Goal: Information Seeking & Learning: Check status

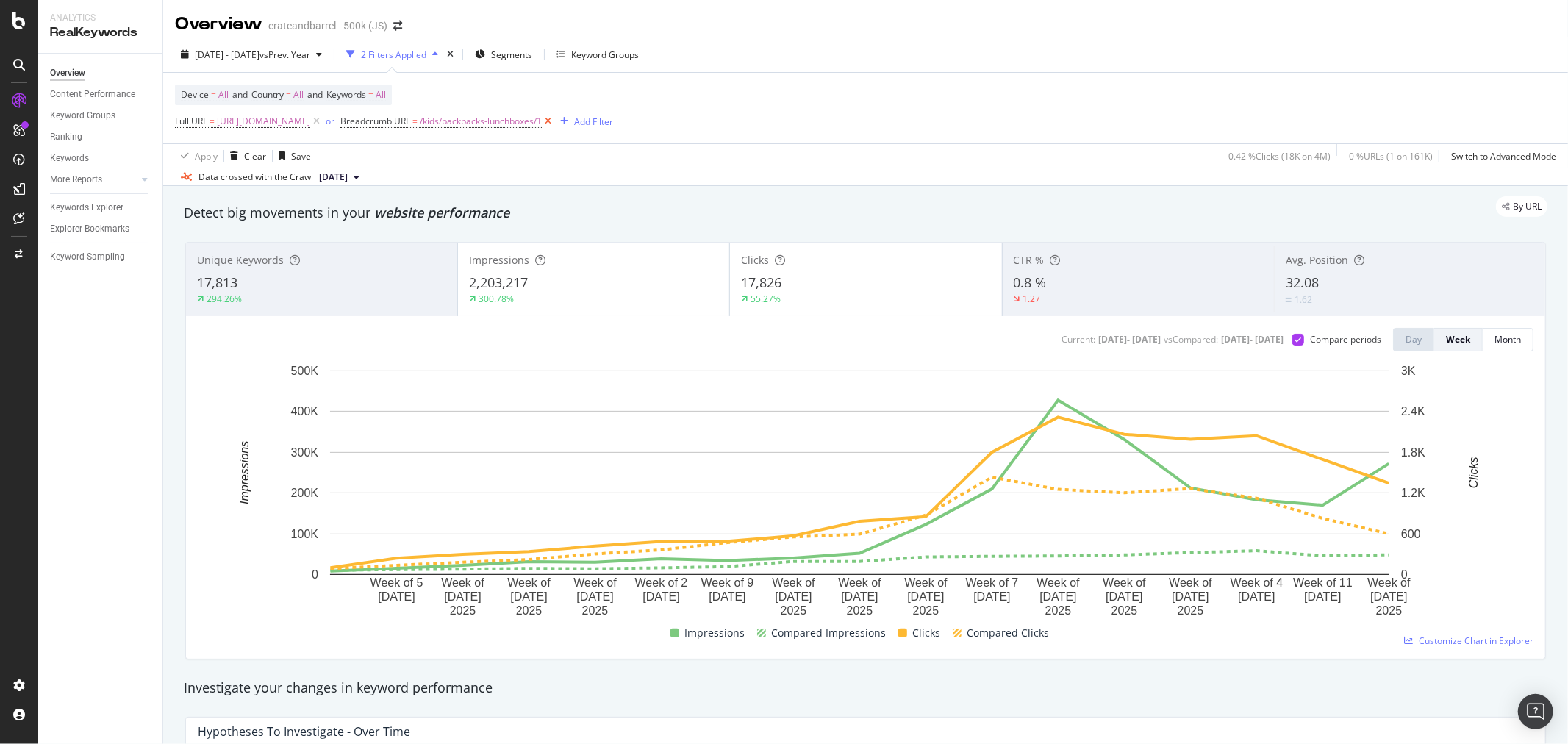
click at [554, 121] on icon at bounding box center [547, 121] width 12 height 14
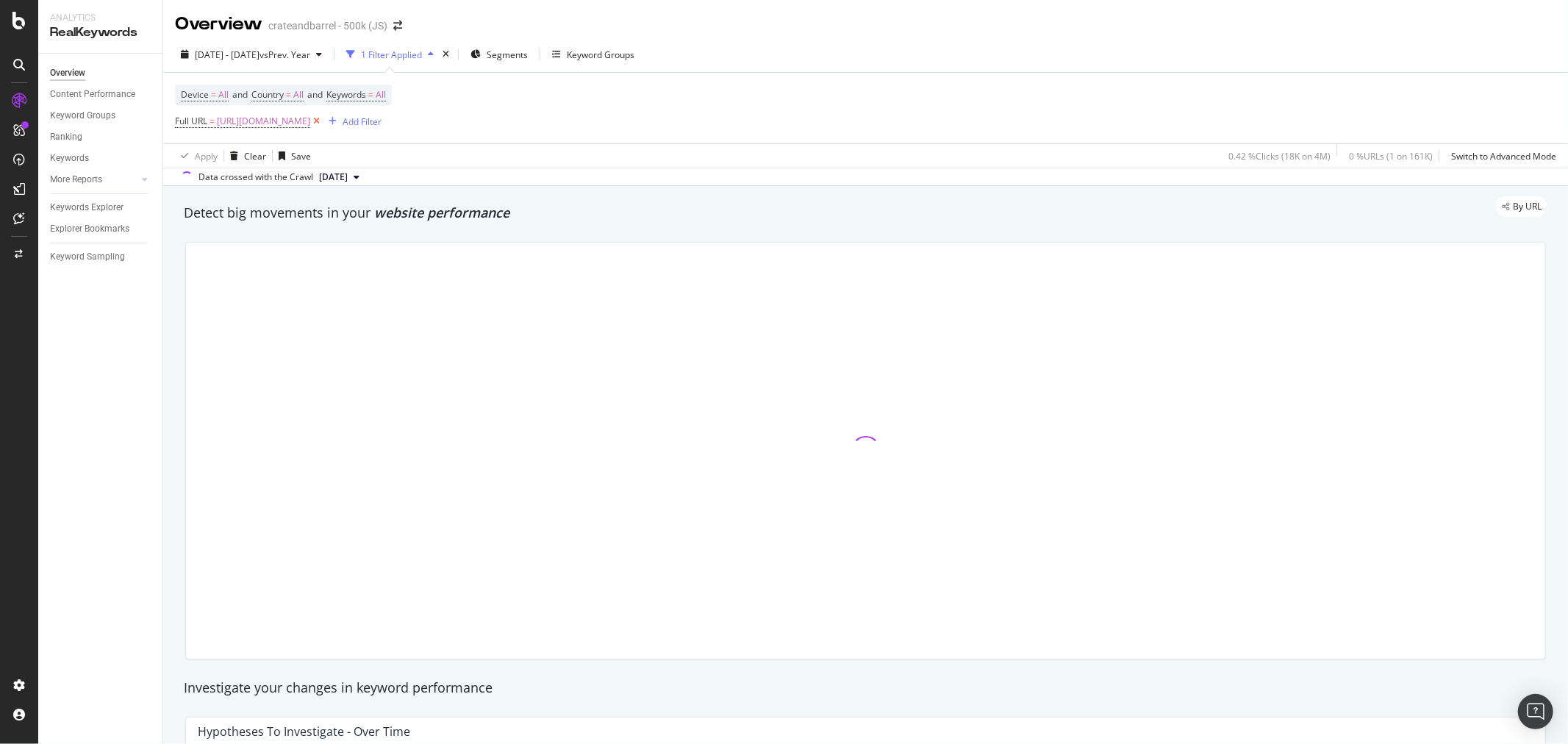
click at [323, 122] on icon at bounding box center [316, 121] width 12 height 14
click at [205, 122] on div "Add Filter" at bounding box center [214, 121] width 39 height 12
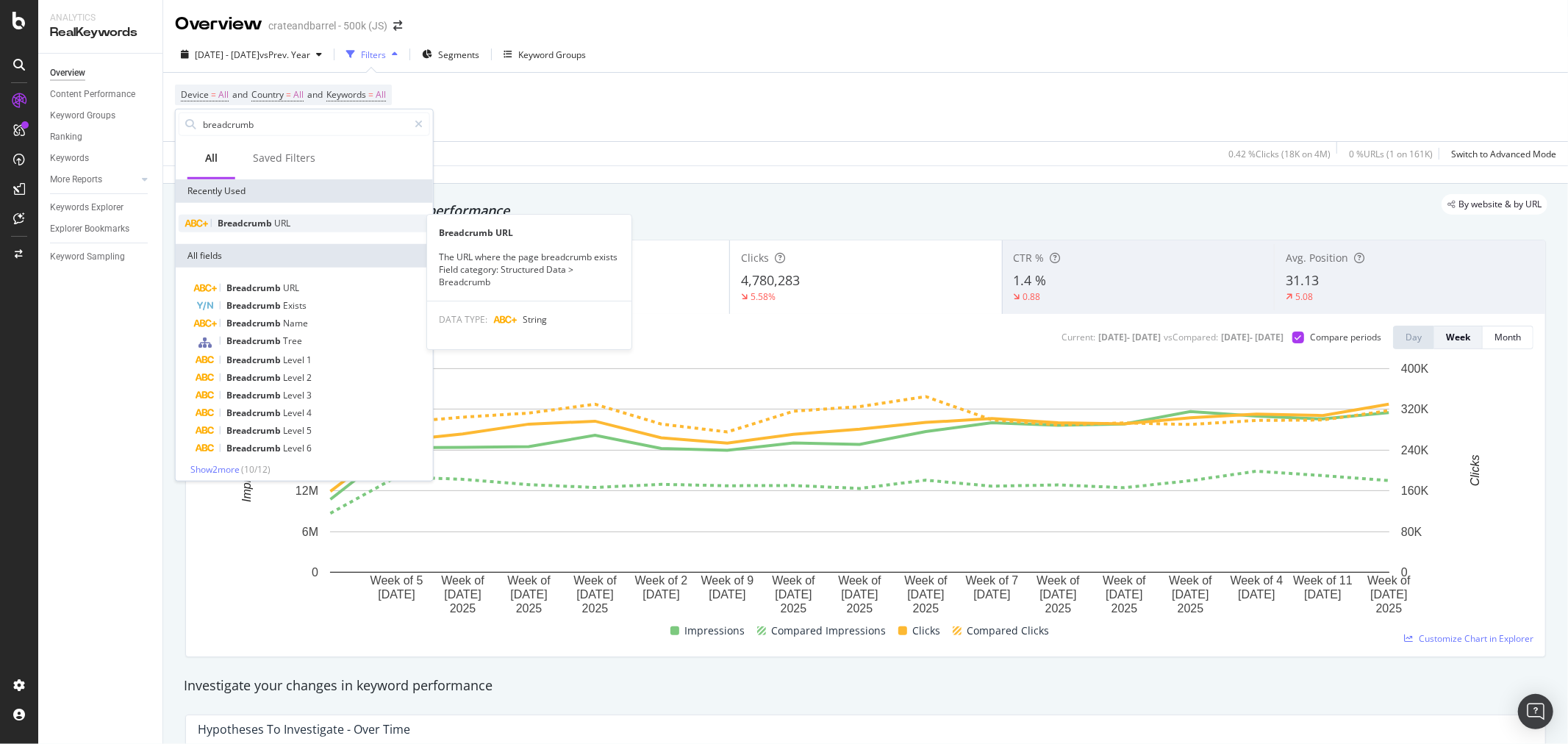
type input "u"
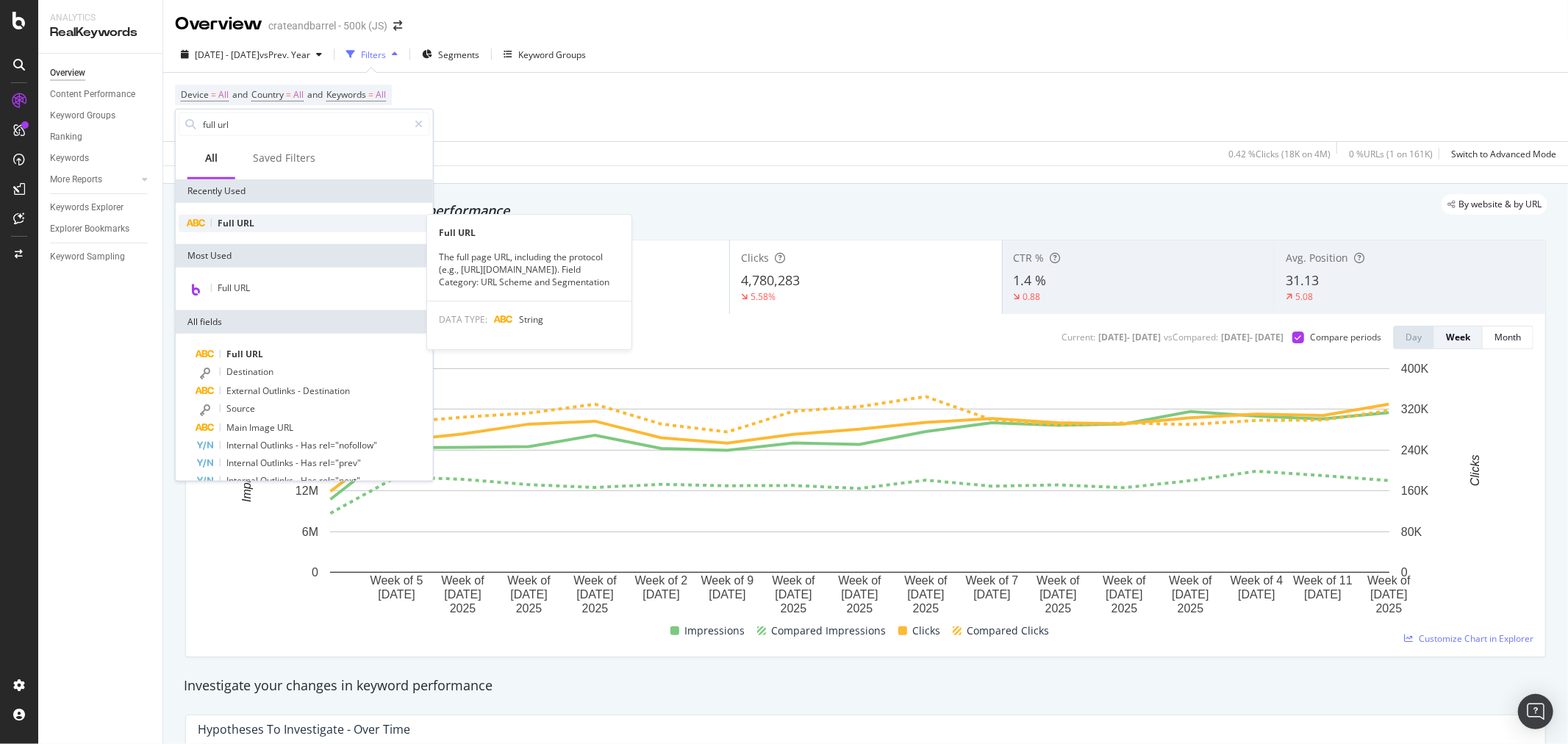
type input "full url"
click at [248, 221] on span "URL" at bounding box center [245, 223] width 18 height 12
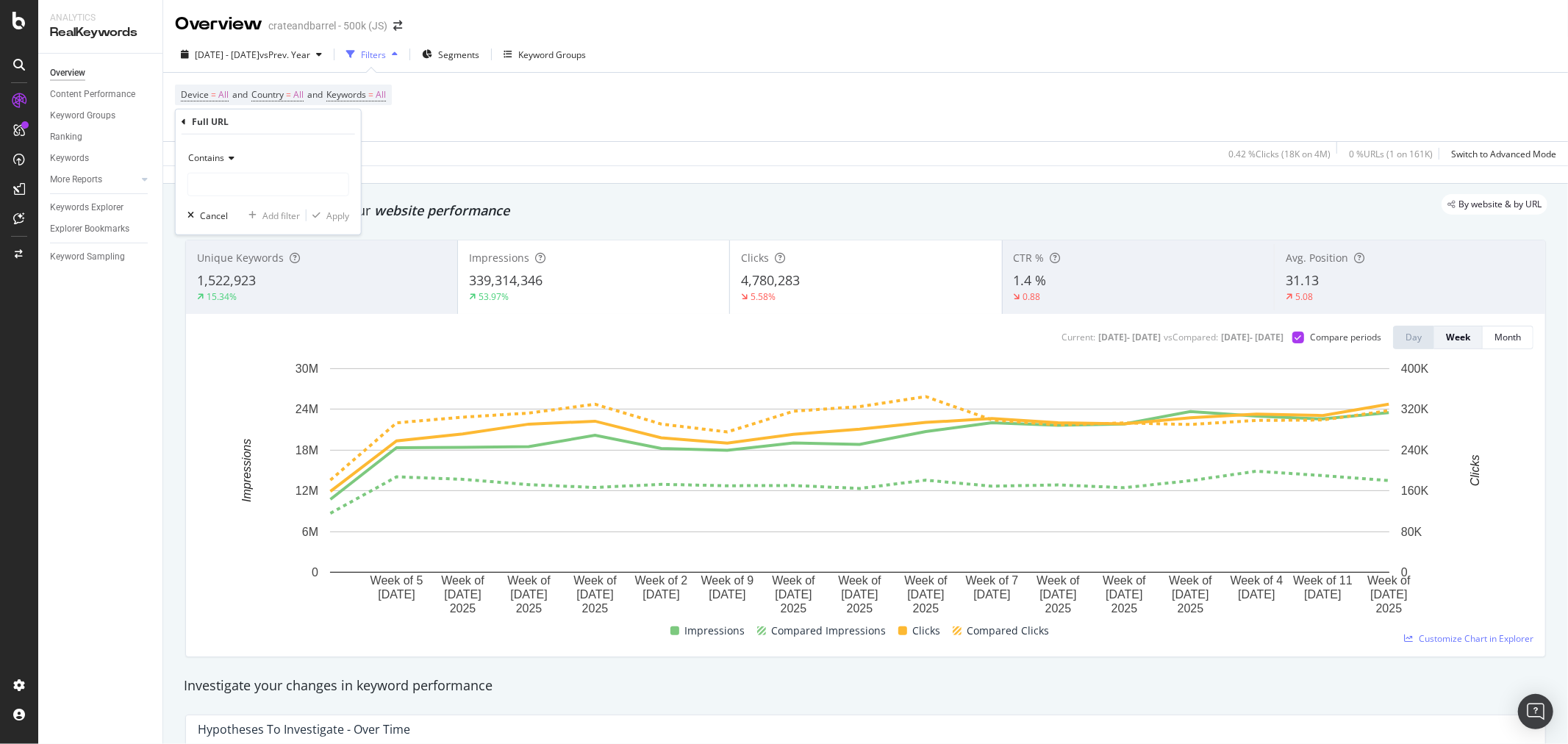
click at [230, 157] on icon at bounding box center [229, 157] width 10 height 9
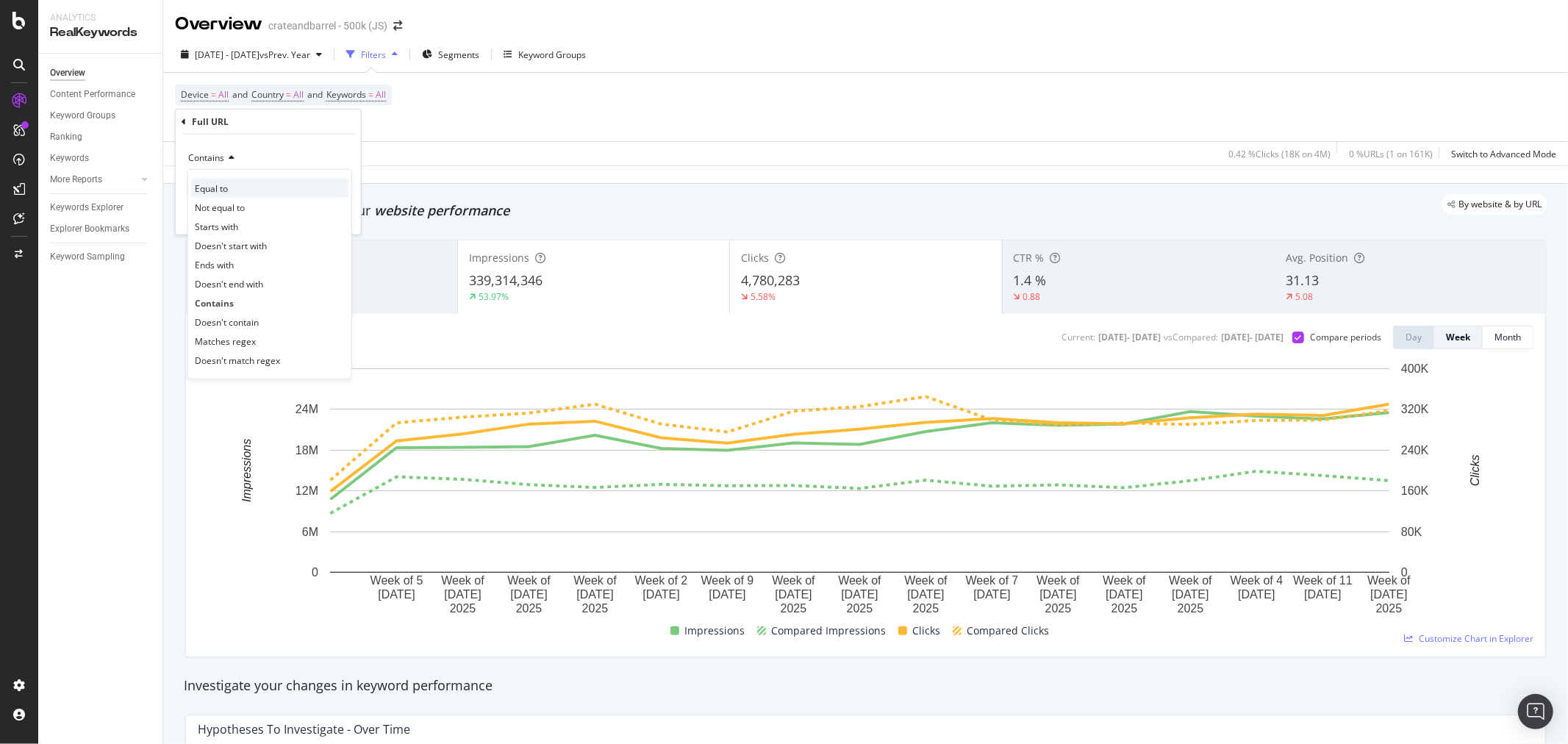
click at [231, 185] on div "Equal to" at bounding box center [269, 188] width 157 height 19
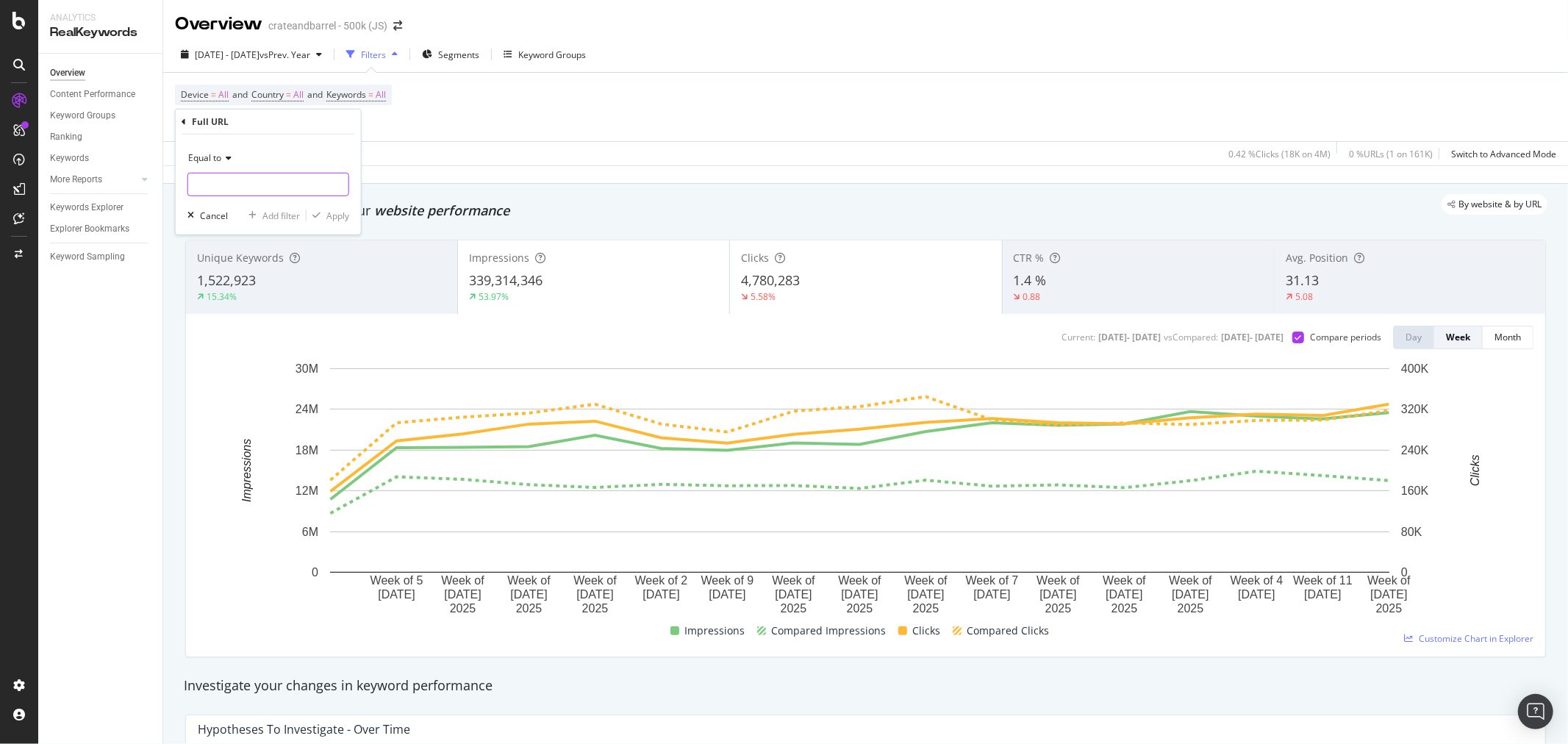
click at [234, 186] on input "text" at bounding box center [268, 185] width 160 height 24
paste input "[URL][DOMAIN_NAME]"
type input "[URL][DOMAIN_NAME]"
click at [331, 213] on div "Apply" at bounding box center [338, 214] width 23 height 12
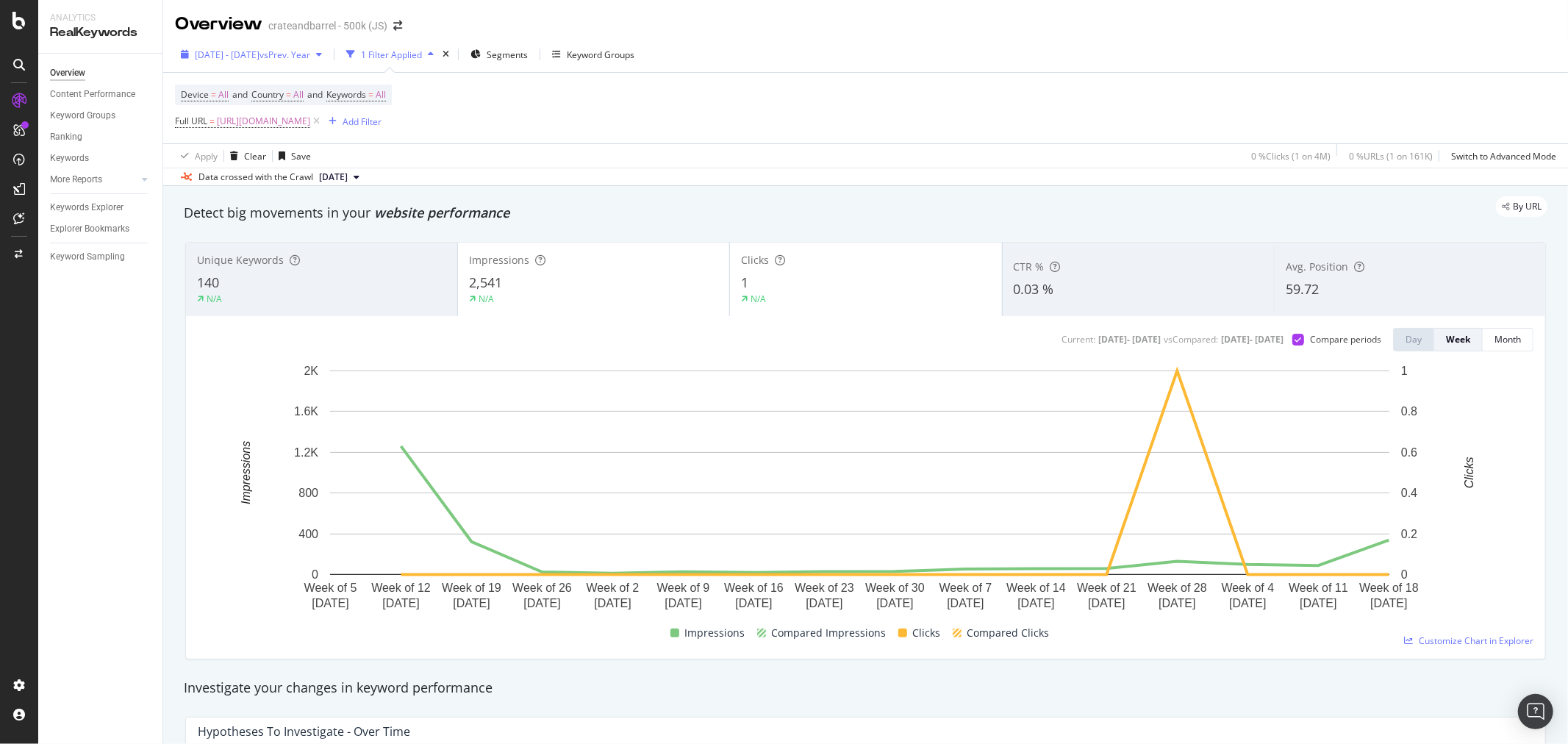
click at [260, 54] on span "[DATE] - [DATE]" at bounding box center [227, 54] width 65 height 12
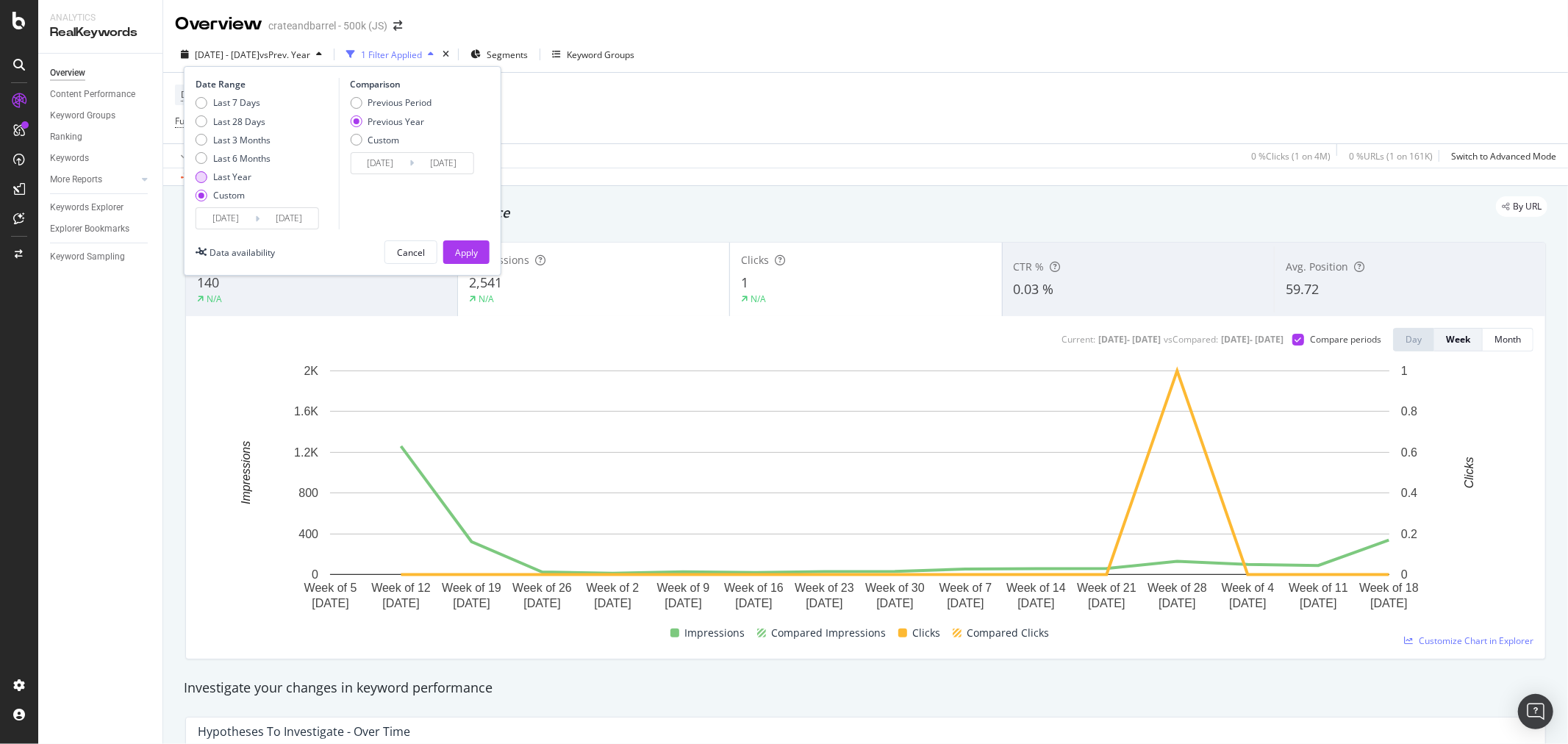
click at [206, 174] on div "Last Year" at bounding box center [201, 177] width 11 height 11
type input "[DATE]"
click at [461, 250] on div "Apply" at bounding box center [466, 252] width 23 height 12
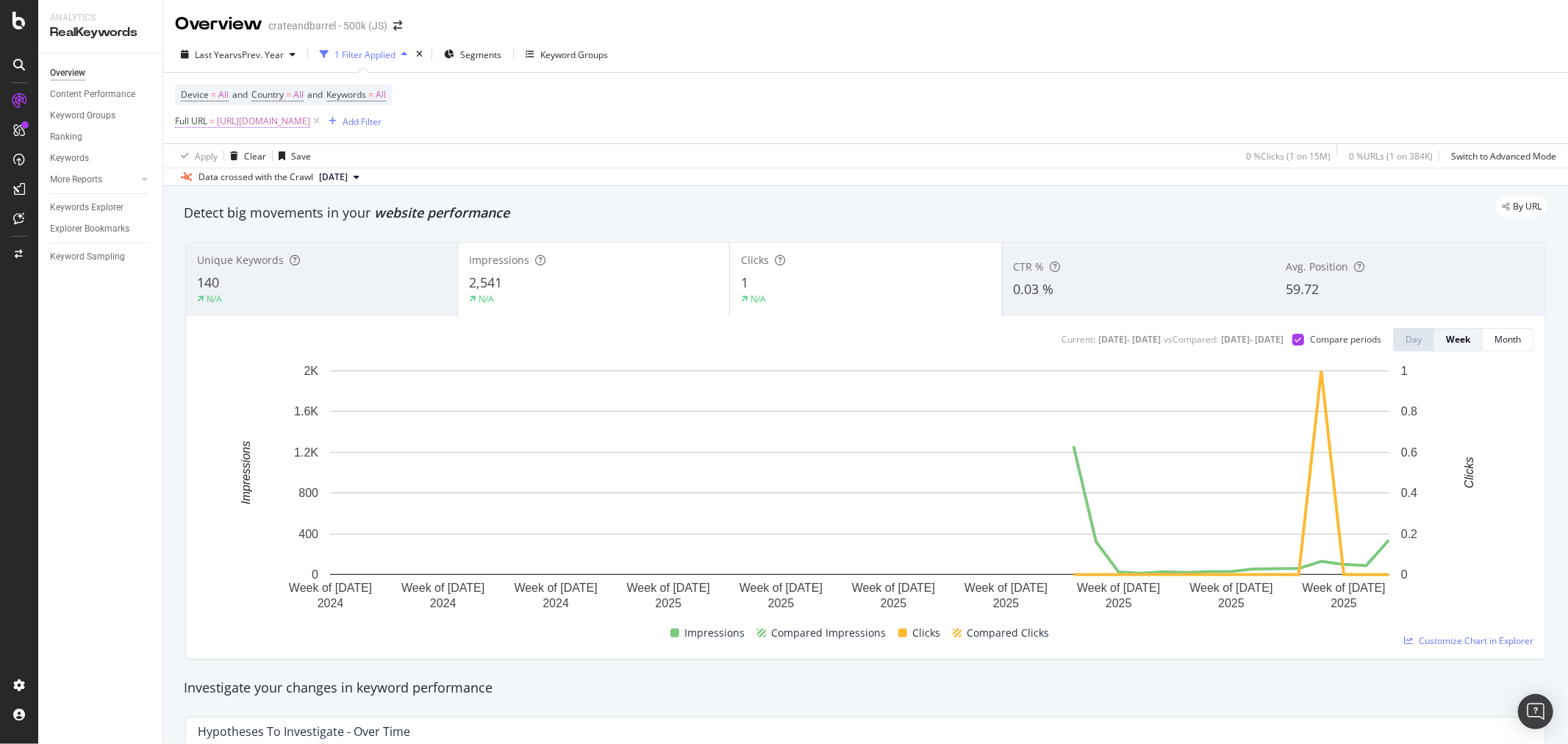
click at [310, 123] on span "[URL][DOMAIN_NAME]" at bounding box center [264, 122] width 93 height 21
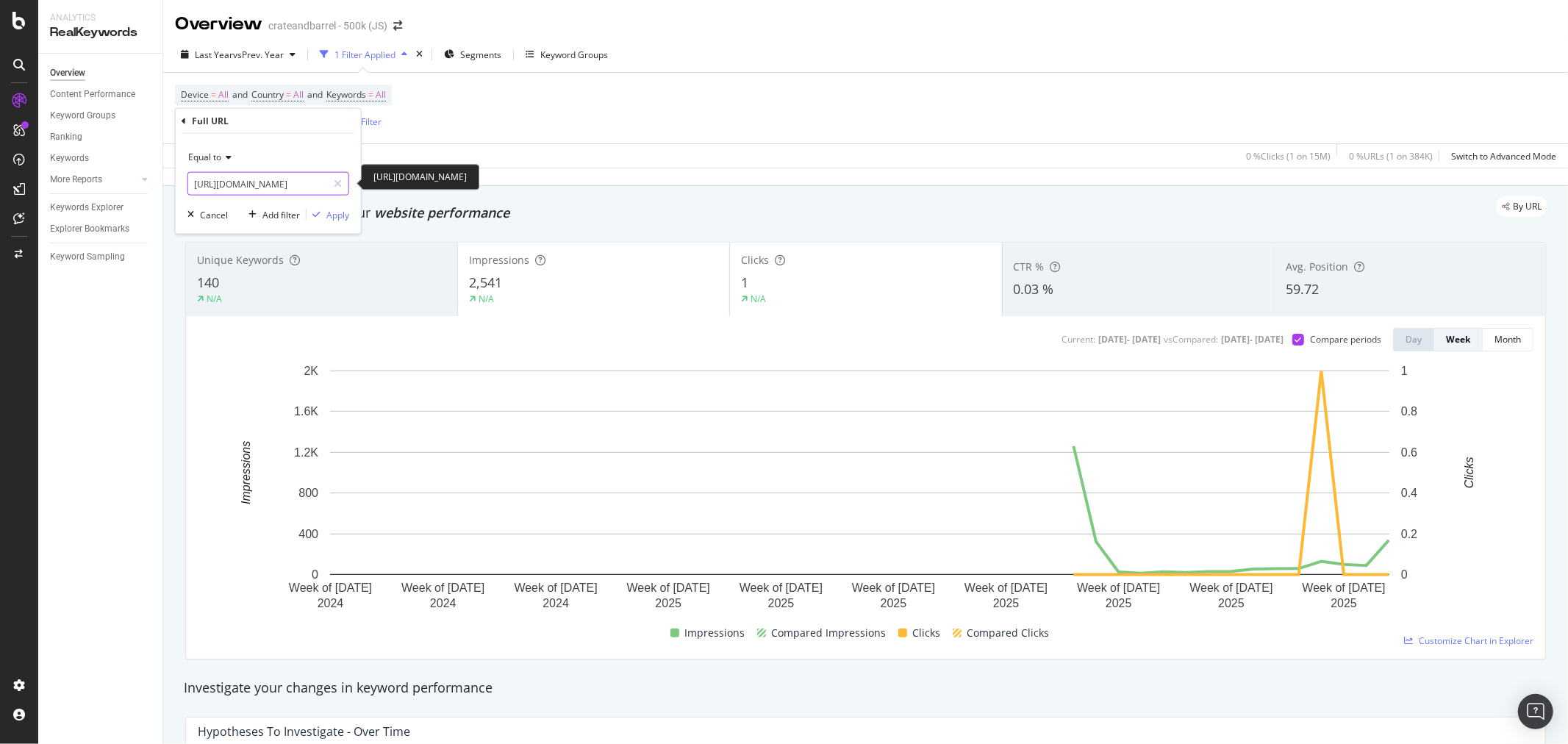
click at [275, 186] on input "[URL][DOMAIN_NAME]" at bounding box center [258, 184] width 139 height 24
paste input "medium"
type input "[URL][DOMAIN_NAME]"
click at [329, 215] on div "Apply" at bounding box center [338, 214] width 23 height 12
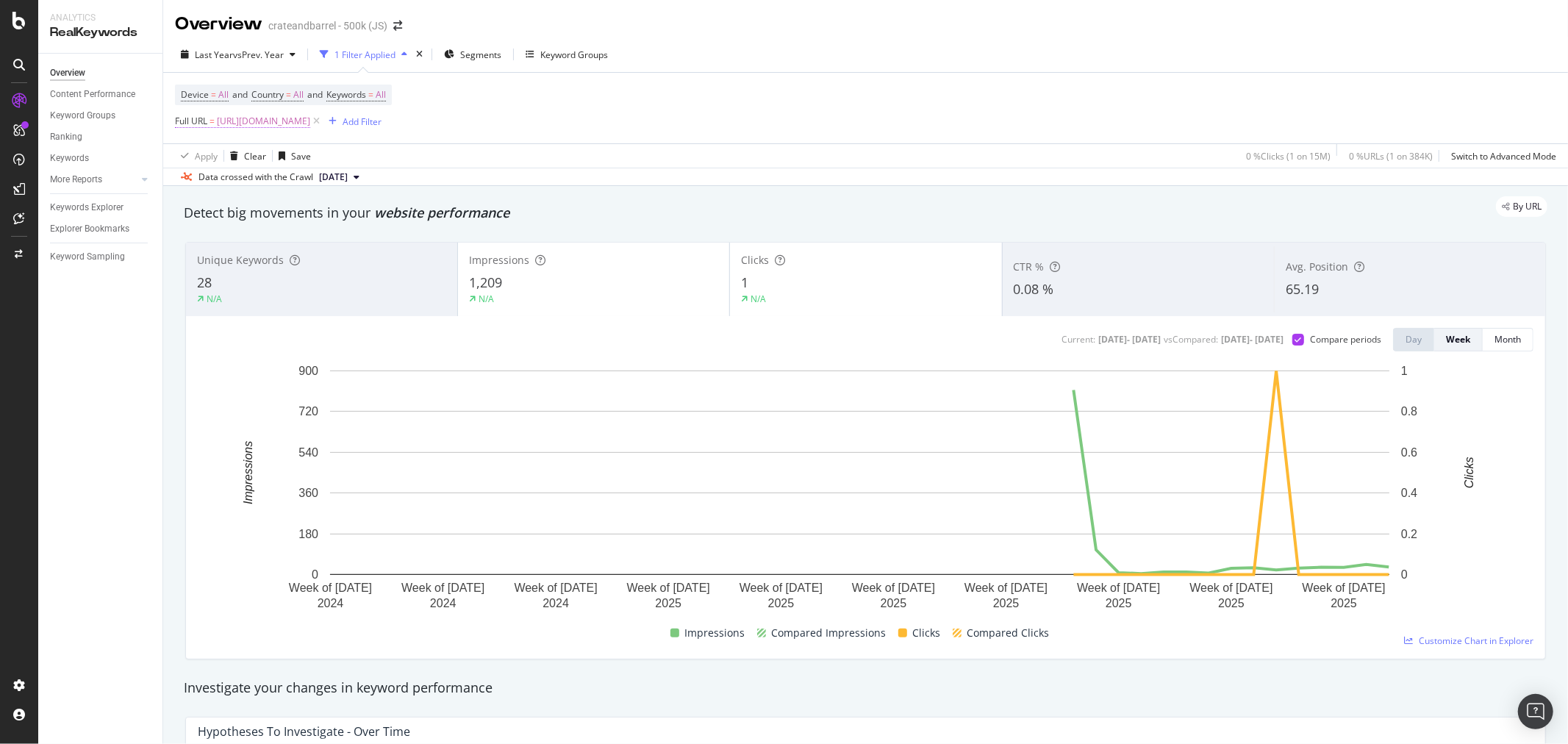
click at [310, 126] on span "[URL][DOMAIN_NAME]" at bounding box center [264, 122] width 93 height 21
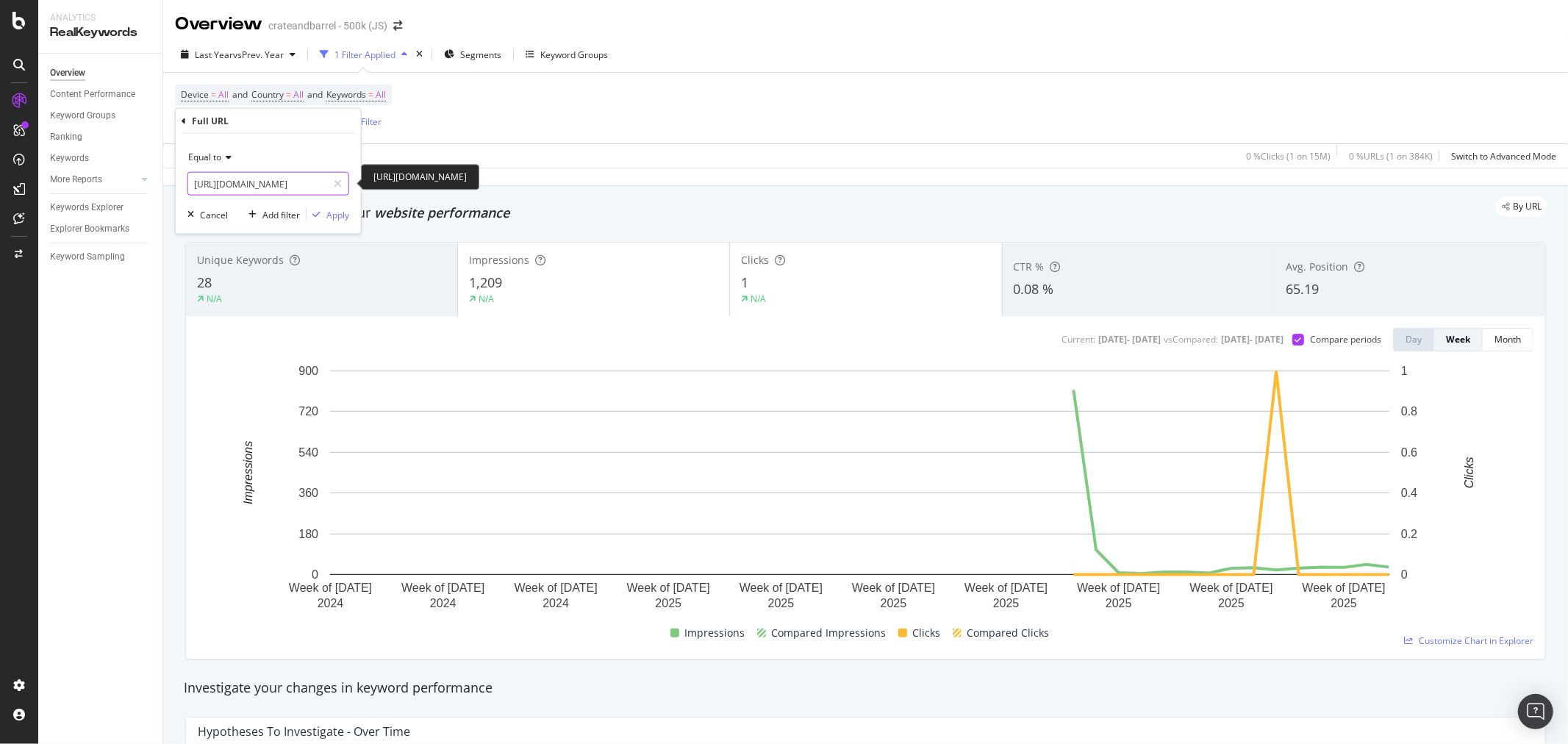
click at [275, 172] on input "[URL][DOMAIN_NAME]" at bounding box center [258, 184] width 139 height 24
paste input "backpacks-lunchboxes/1/filters/large-kids-backpacks-5117"
type input "[URL][DOMAIN_NAME]"
click at [328, 217] on div "Apply" at bounding box center [338, 214] width 23 height 12
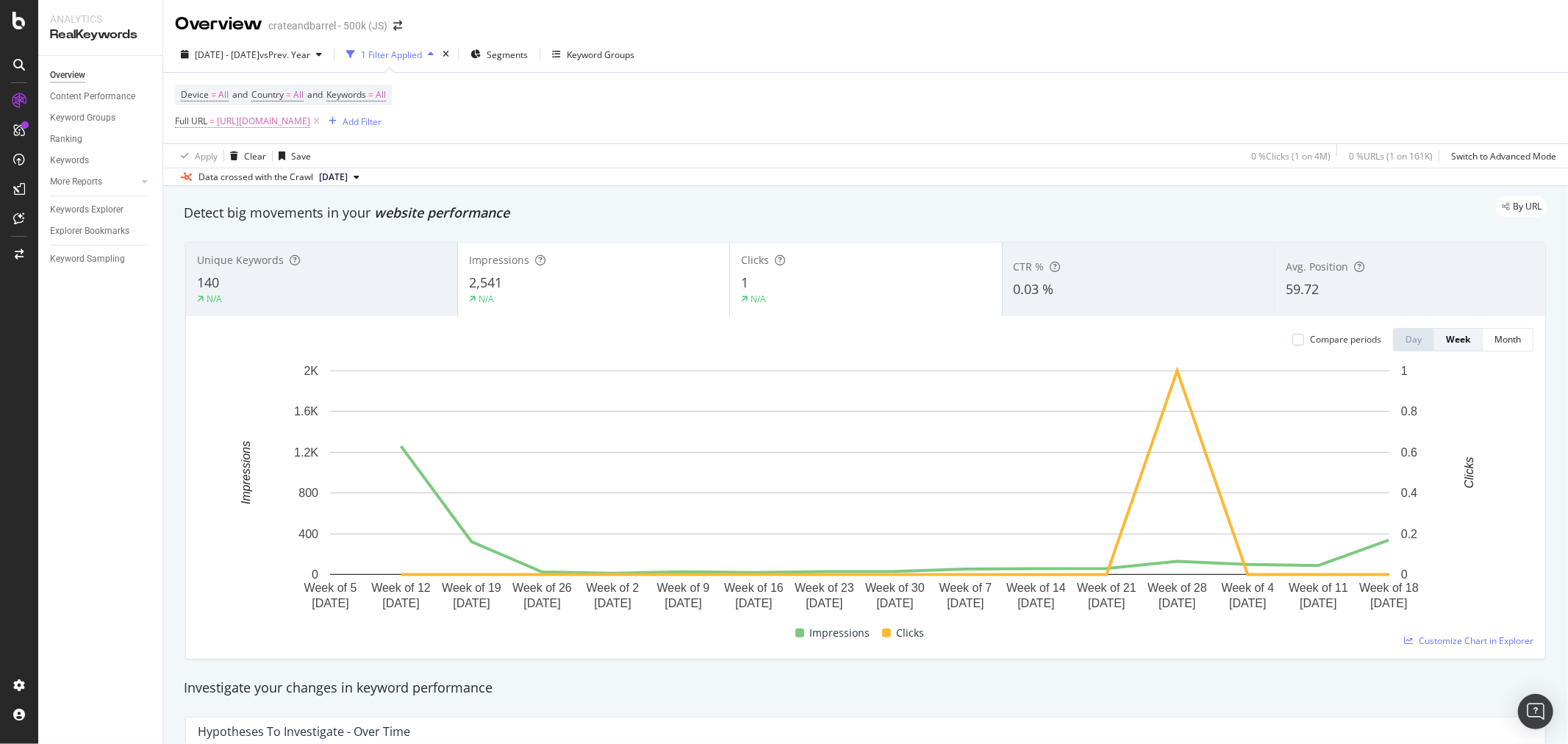
click at [268, 121] on span "[URL][DOMAIN_NAME]" at bounding box center [264, 122] width 93 height 21
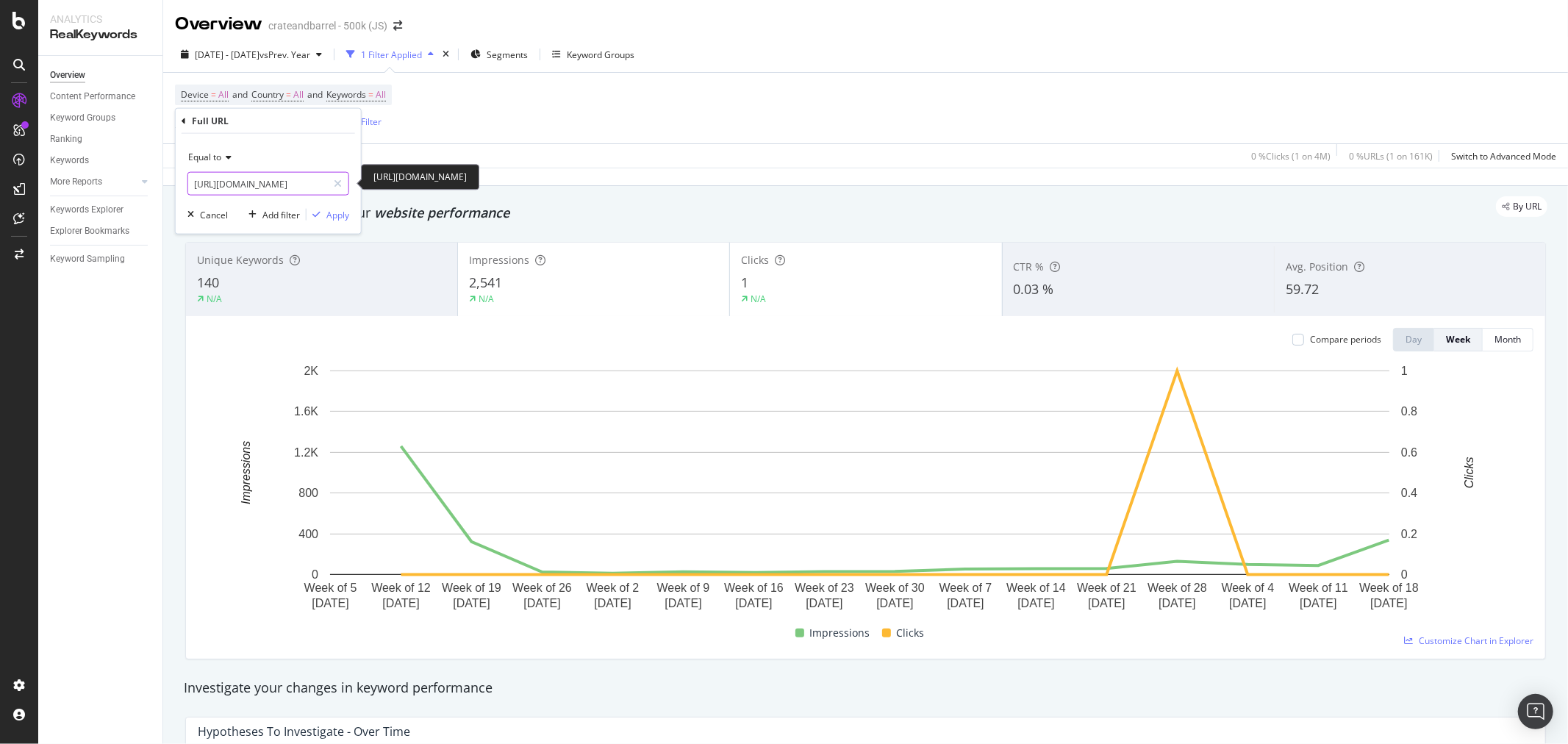
click at [284, 179] on input "[URL][DOMAIN_NAME]" at bounding box center [258, 184] width 139 height 24
paste input "backpacks-lunchboxes/1/filters/small-kids-backpacks-5244"
type input "https://www.crateandbarrel.com/kids/backpacks-lunchboxes/1/filters/small-kids-b…"
click at [334, 217] on div "Apply" at bounding box center [338, 214] width 23 height 12
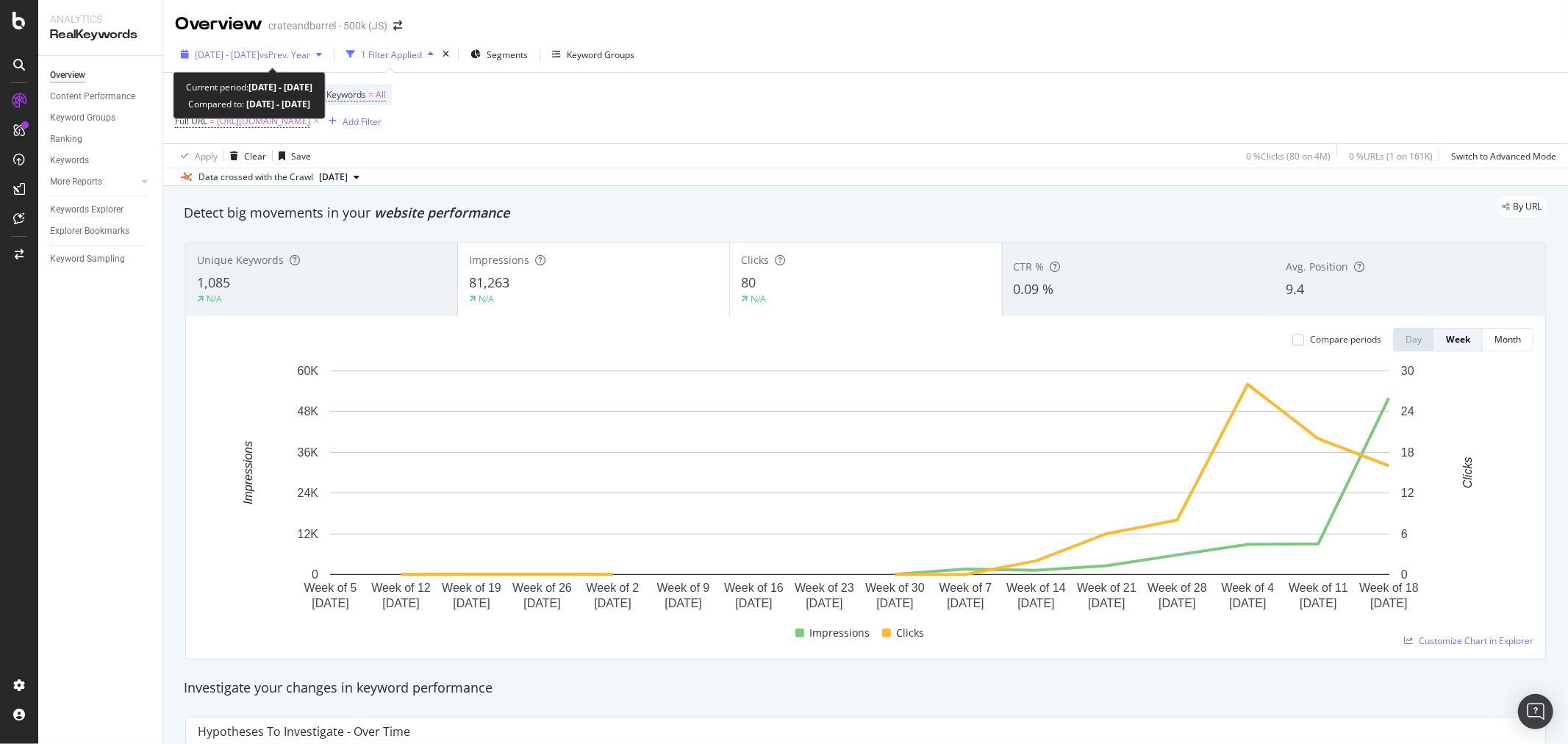
click at [266, 44] on div "[DATE] - [DATE] vs Prev. Year" at bounding box center [251, 54] width 153 height 22
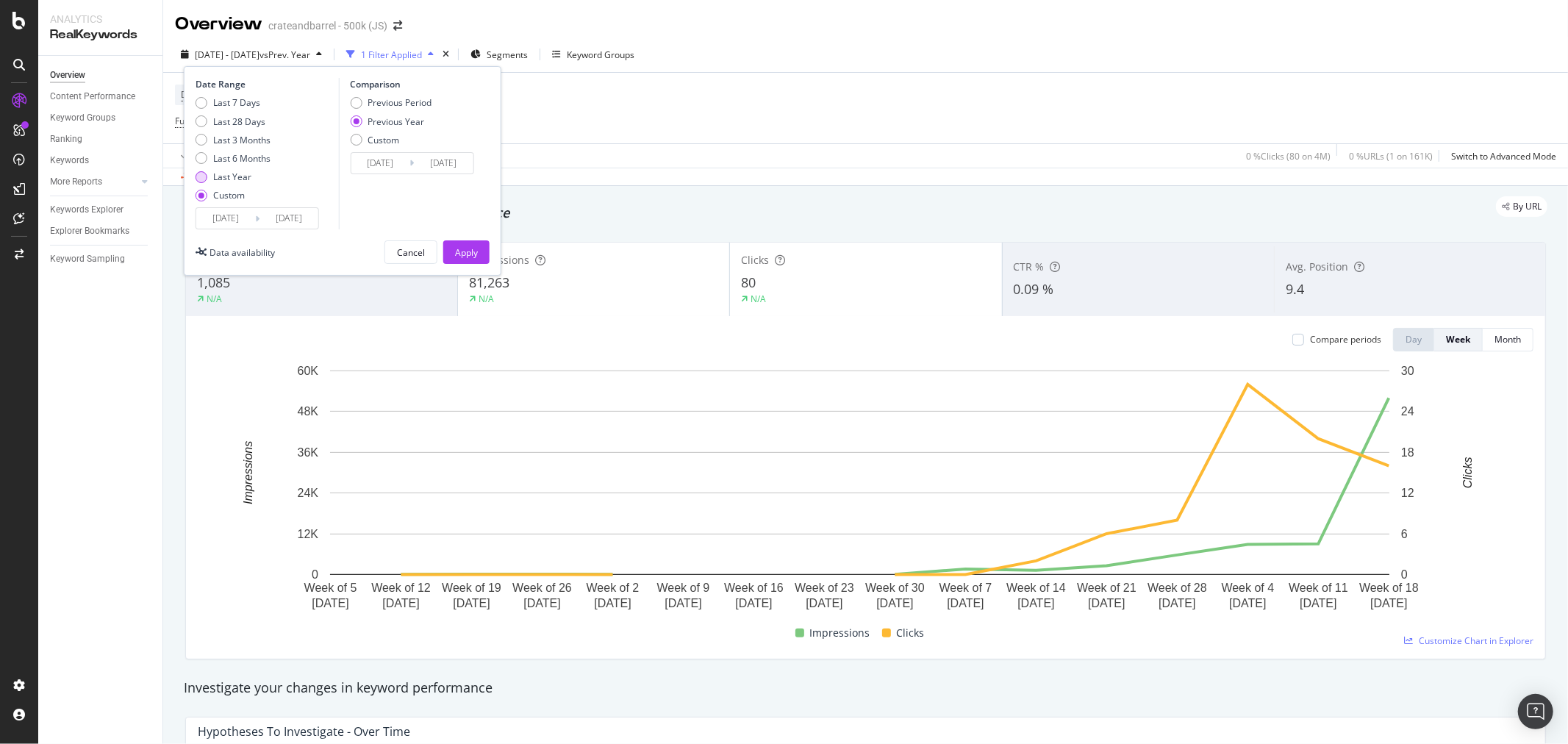
click at [199, 179] on div "Last Year" at bounding box center [201, 177] width 11 height 11
type input "[DATE]"
drag, startPoint x: 456, startPoint y: 254, endPoint x: 787, endPoint y: 3, distance: 415.4
click at [456, 255] on div "Apply" at bounding box center [466, 252] width 23 height 12
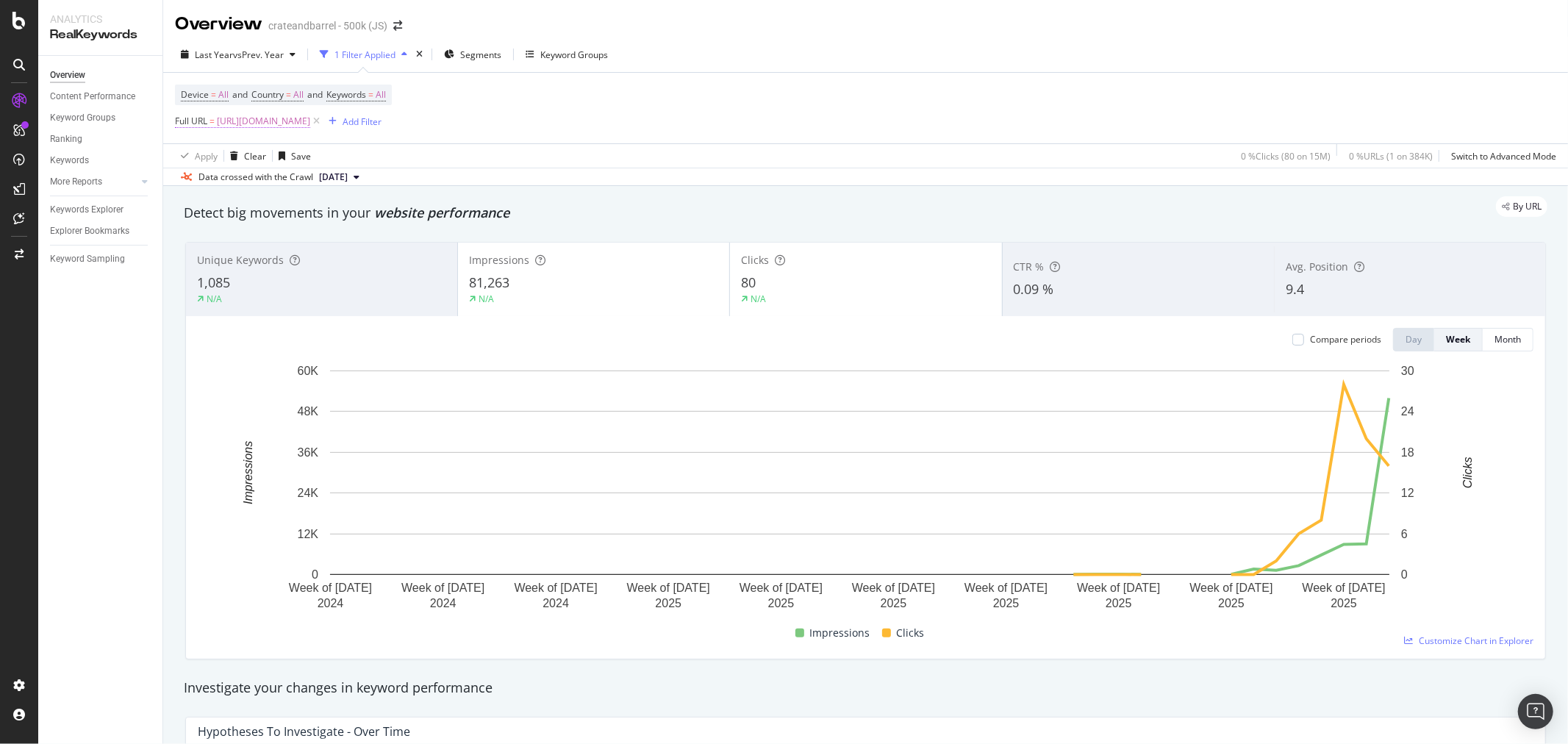
click at [310, 116] on span "https://www.crateandbarrel.com/kids/backpacks-lunchboxes/1/filters/small-kids-b…" at bounding box center [264, 122] width 93 height 21
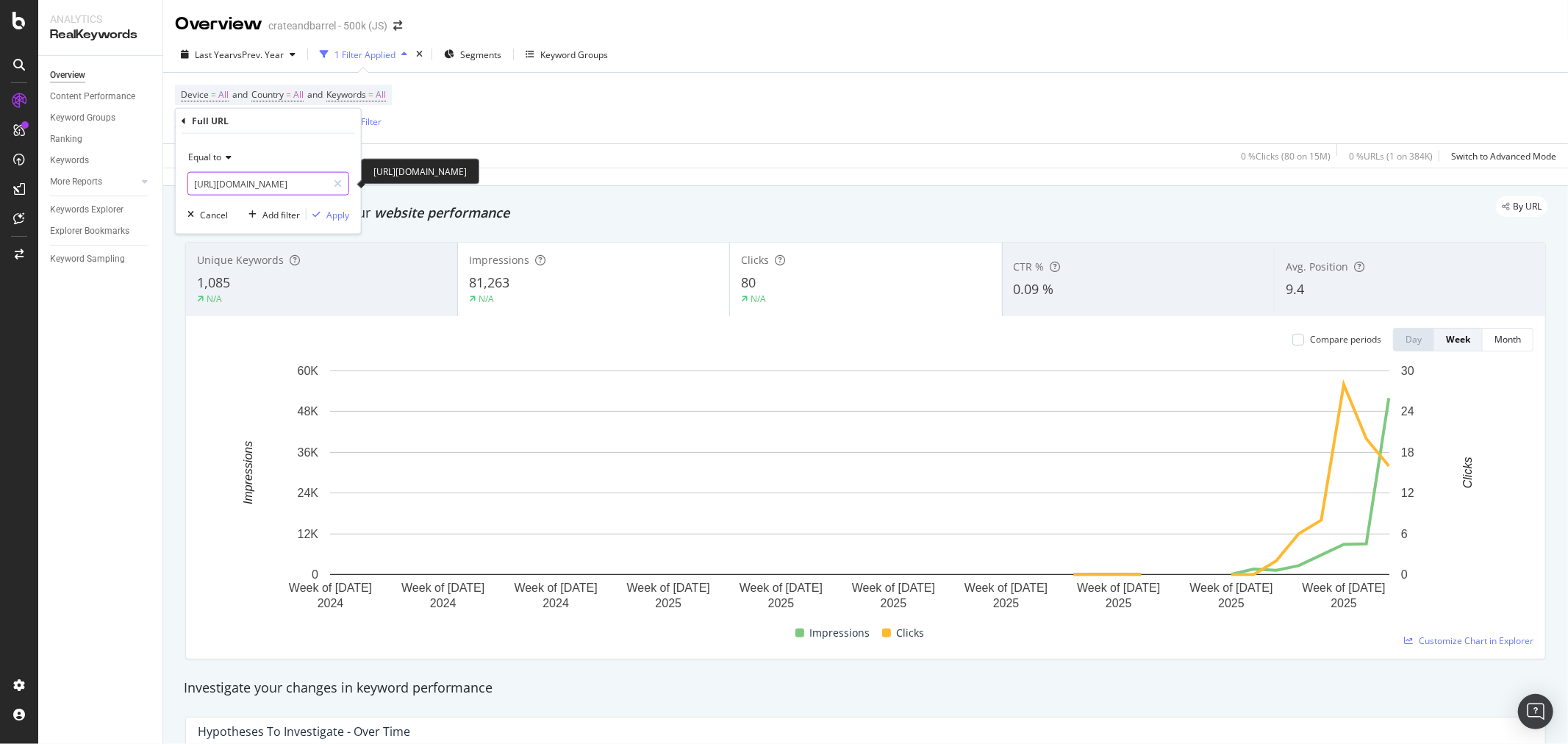
click at [284, 175] on input "https://www.crateandbarrel.com/kids/backpacks-lunchboxes/1/filters/small-kids-b…" at bounding box center [258, 184] width 139 height 24
paste input "medium-kids-backpacks-5116"
type input "https://www.crateandbarrel.com/kids/backpacks-lunchboxes/1/filters/medium-kids-…"
click at [333, 217] on div "Apply" at bounding box center [338, 214] width 23 height 12
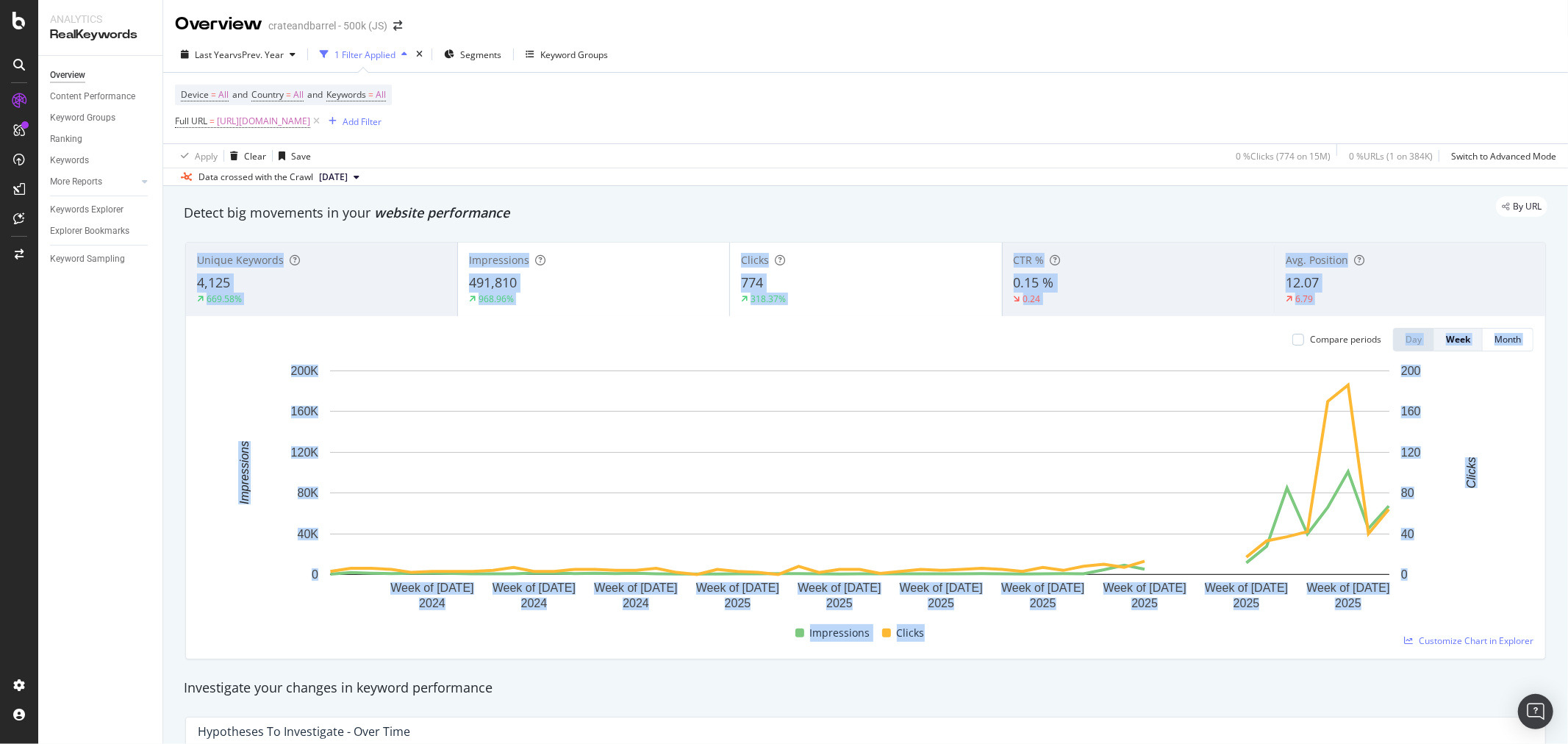
drag, startPoint x: 1611, startPoint y: 510, endPoint x: 2244, endPoint y: 666, distance: 651.9
click at [1567, 666] on html "Analytics RealKeywords Overview Content Performance Keyword Groups Ranking Keyw…" at bounding box center [784, 372] width 1568 height 744
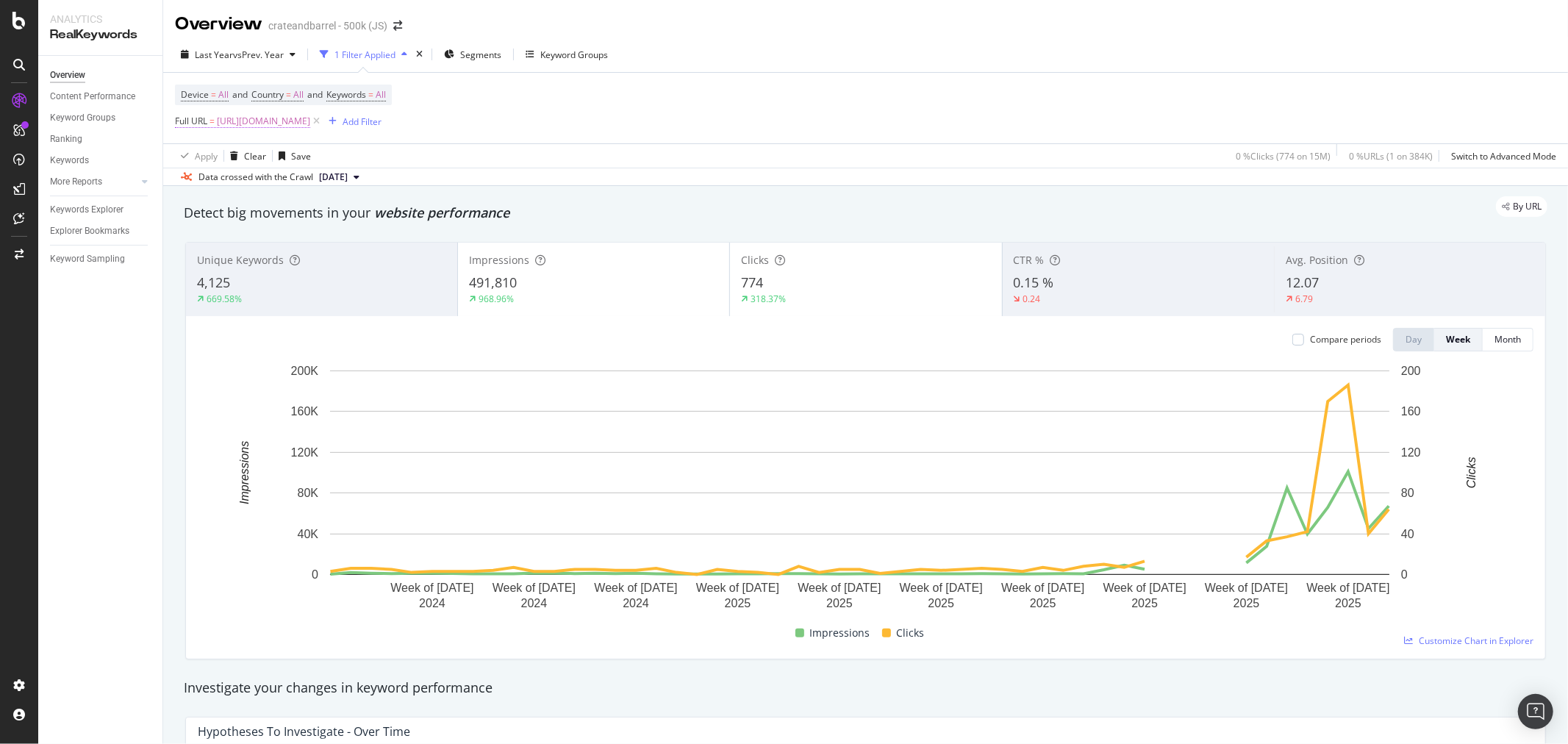
drag, startPoint x: 500, startPoint y: 123, endPoint x: 478, endPoint y: 132, distance: 23.8
click at [310, 123] on span "https://www.crateandbarrel.com/kids/backpacks-lunchboxes/1/filters/medium-kids-…" at bounding box center [264, 122] width 93 height 21
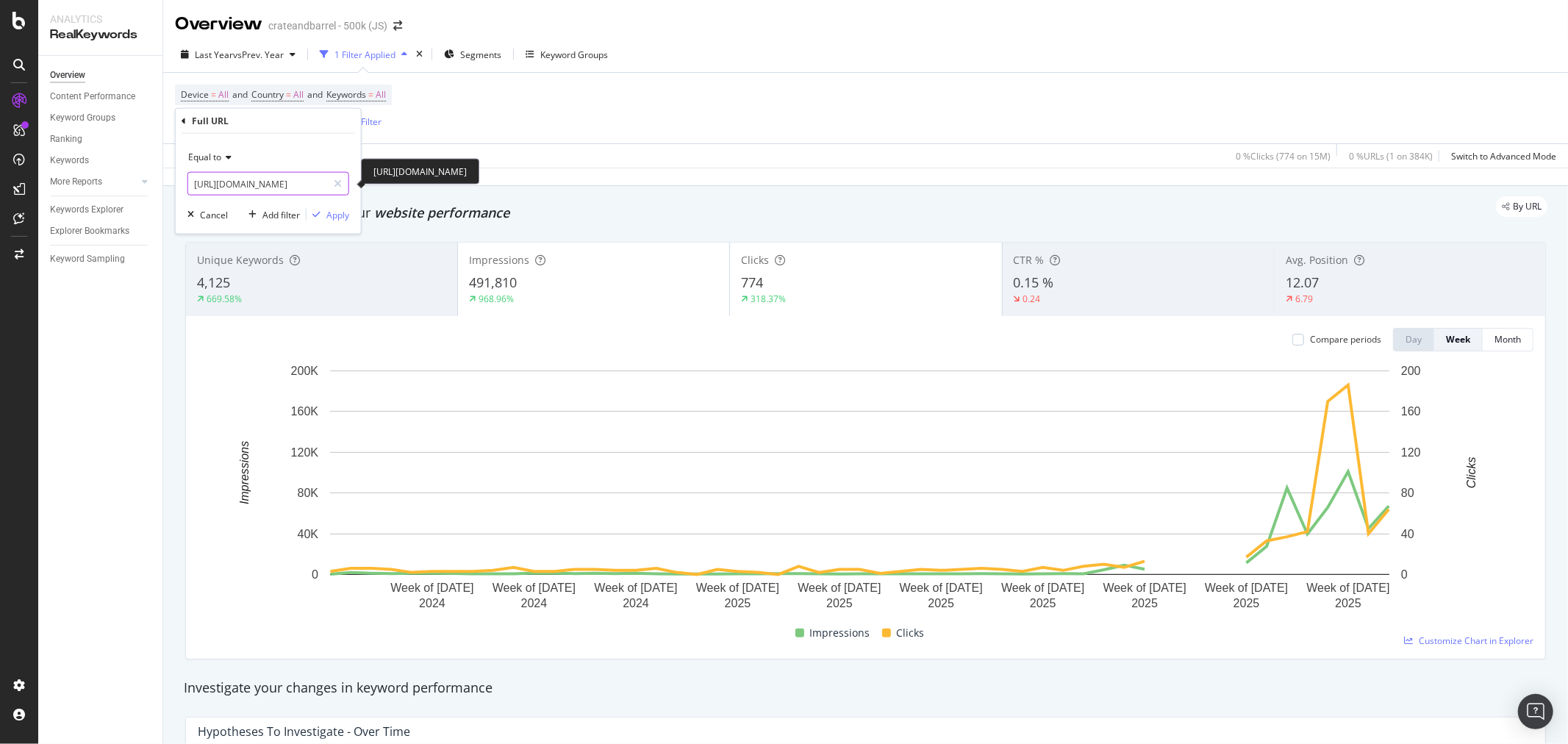
click at [266, 180] on input "https://www.crateandbarrel.com/kids/backpacks-lunchboxes/1/filters/medium-kids-…" at bounding box center [258, 184] width 139 height 24
paste input "large-backpacks/1"
type input "https://www.crateandbarrel.com/kids/large-backpacks/1"
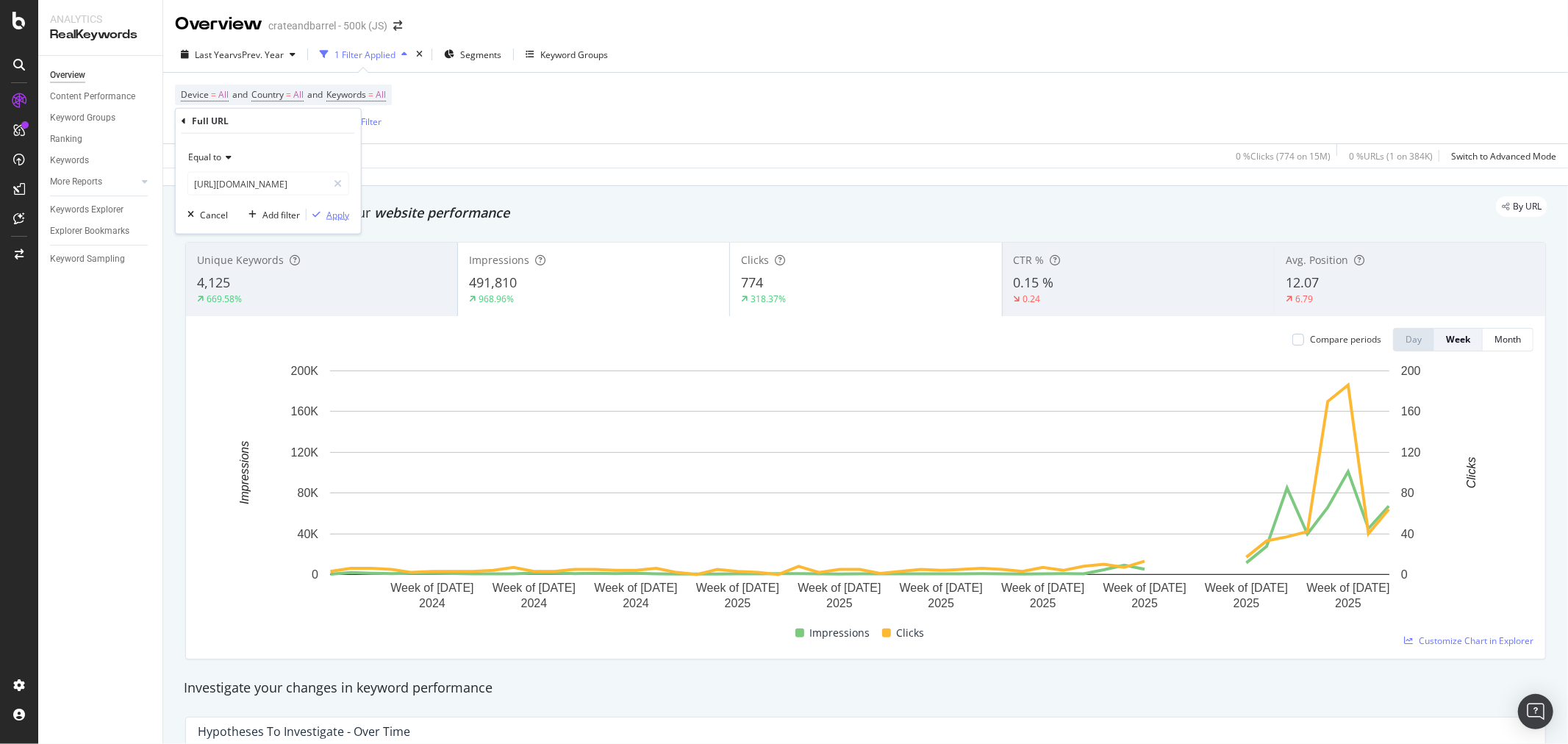
click at [328, 218] on div "Apply" at bounding box center [338, 214] width 23 height 12
